Goal: Transaction & Acquisition: Subscribe to service/newsletter

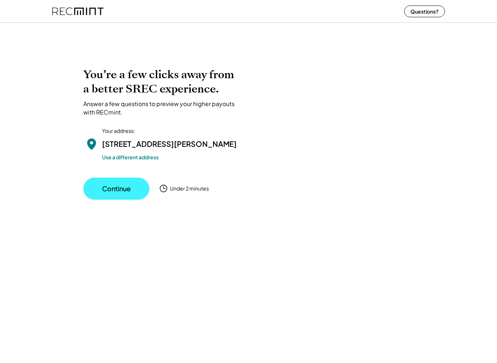
click at [131, 195] on button "Continue" at bounding box center [116, 189] width 66 height 22
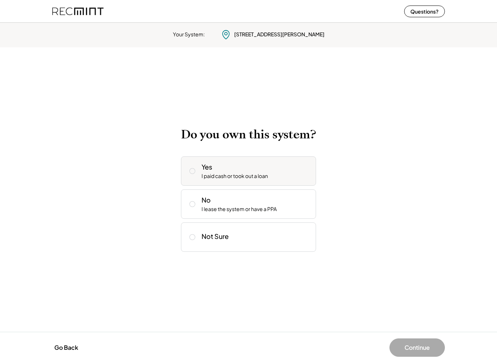
click at [192, 170] on icon at bounding box center [192, 170] width 7 height 7
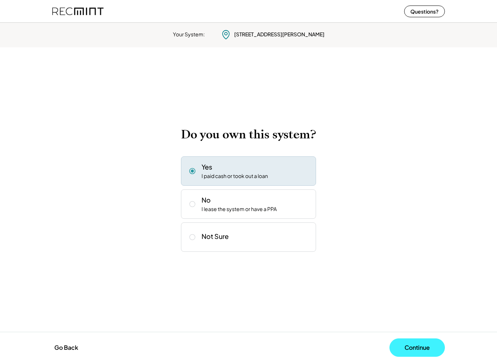
click at [415, 348] on button "Continue" at bounding box center [416, 347] width 55 height 18
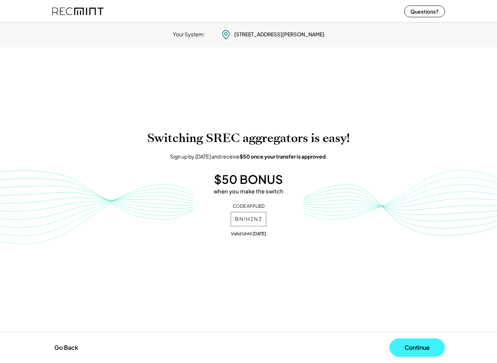
click at [415, 348] on button "Continue" at bounding box center [416, 347] width 55 height 18
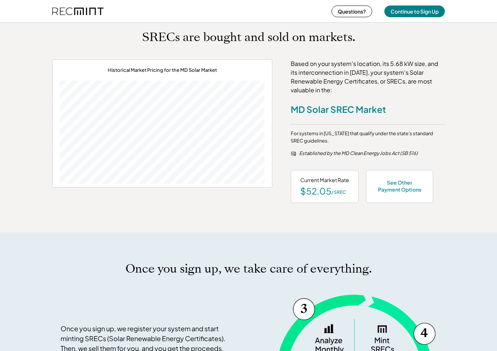
scroll to position [269, 0]
drag, startPoint x: 291, startPoint y: 81, endPoint x: 390, endPoint y: 80, distance: 98.7
click at [390, 80] on div "Based on your system's location, its 5.68 kW size, and its interconnection in S…" at bounding box center [368, 76] width 154 height 35
copy div "Solar Renewable Energy Certificates"
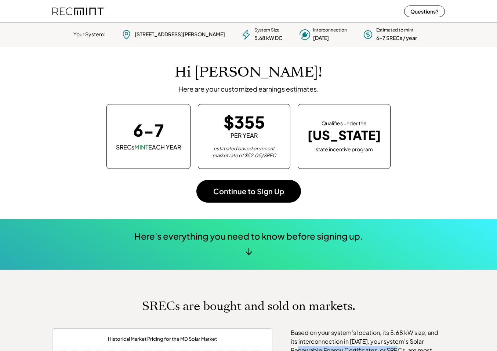
scroll to position [0, 0]
